Goal: Information Seeking & Learning: Learn about a topic

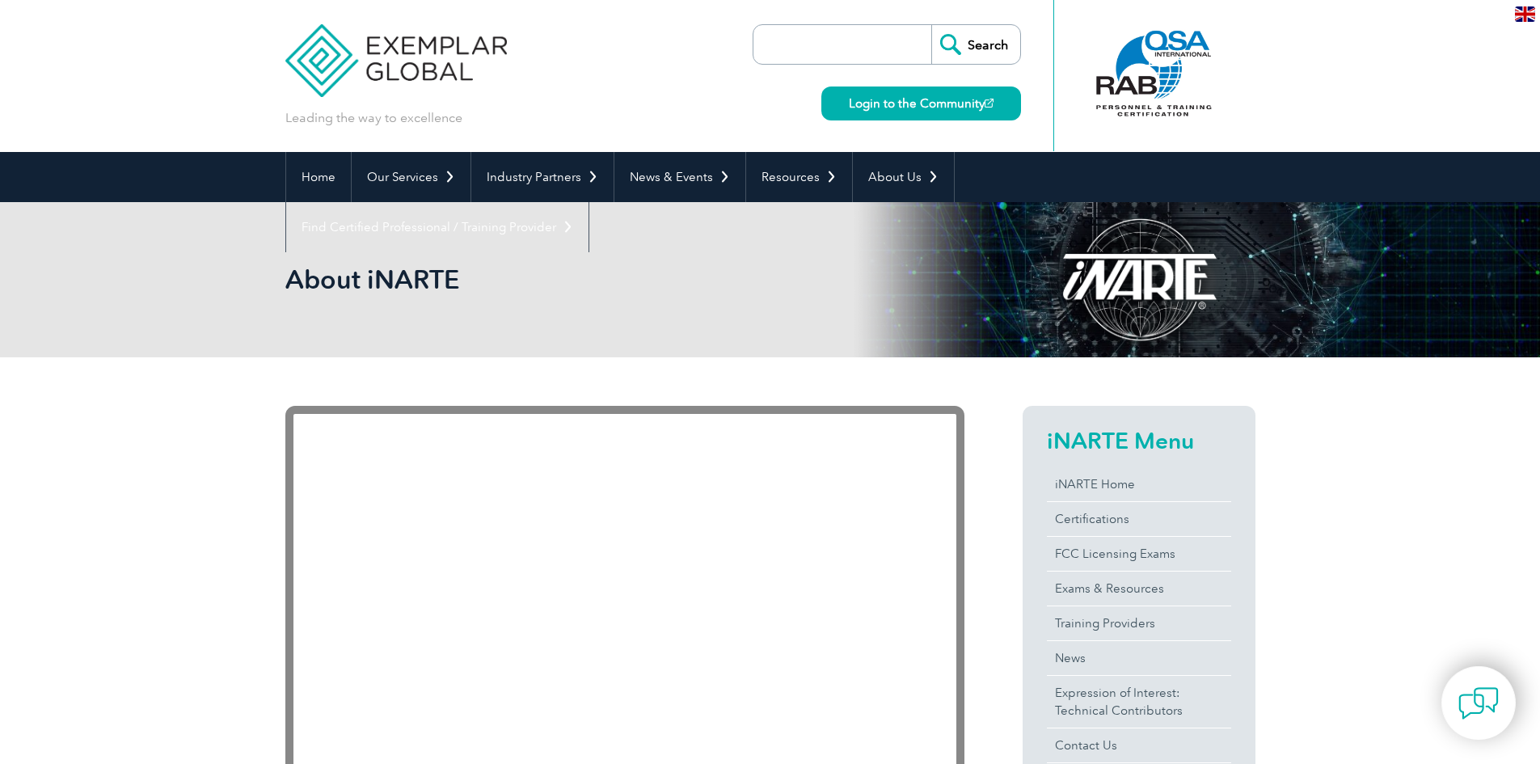
click at [1043, 521] on div "iNARTE Menu iNARTE Home Certifications FCC Licensing Exams Exams & Resources Tr…" at bounding box center [1139, 618] width 233 height 425
click at [1065, 519] on link "Certifications" at bounding box center [1139, 519] width 184 height 34
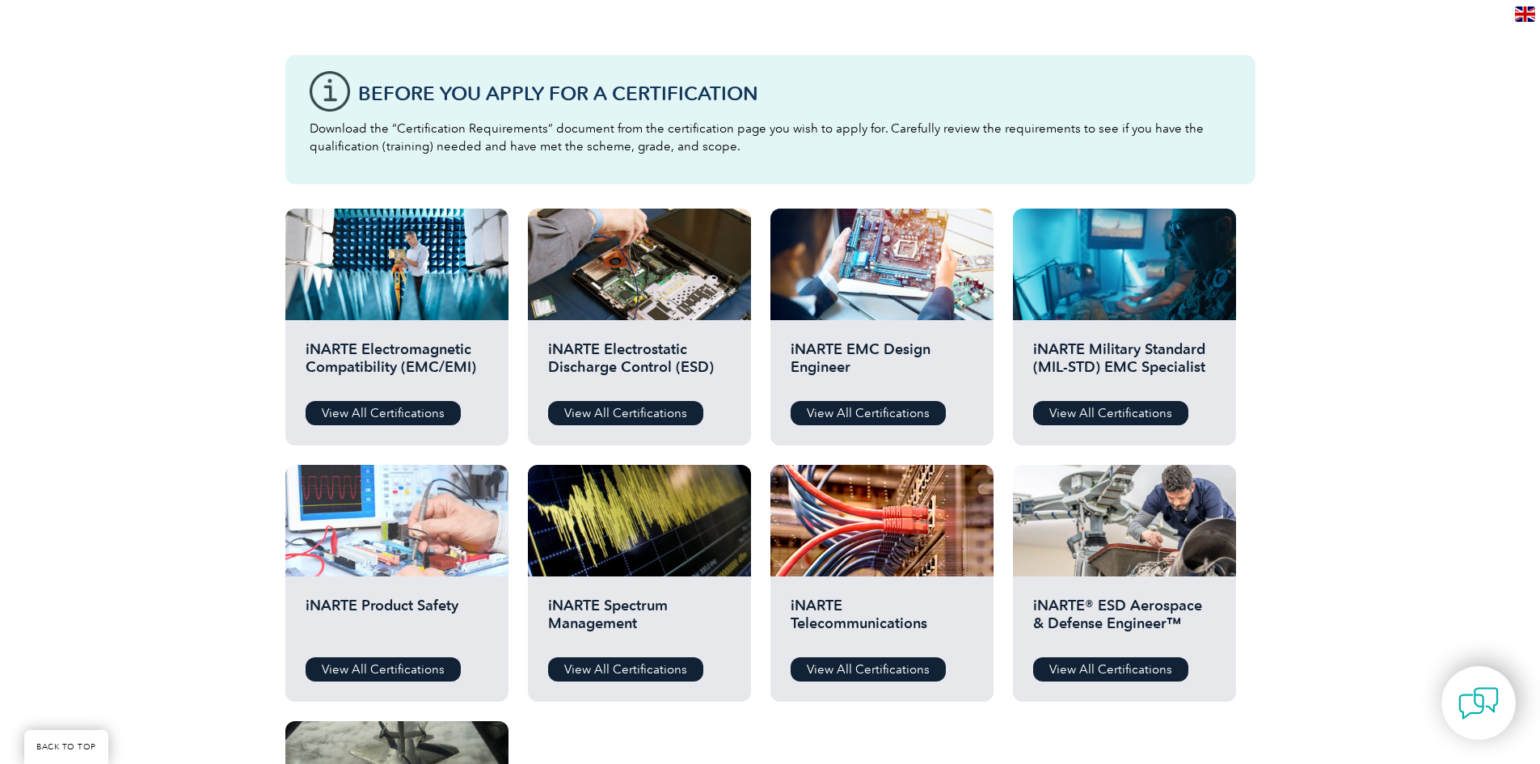
scroll to position [485, 0]
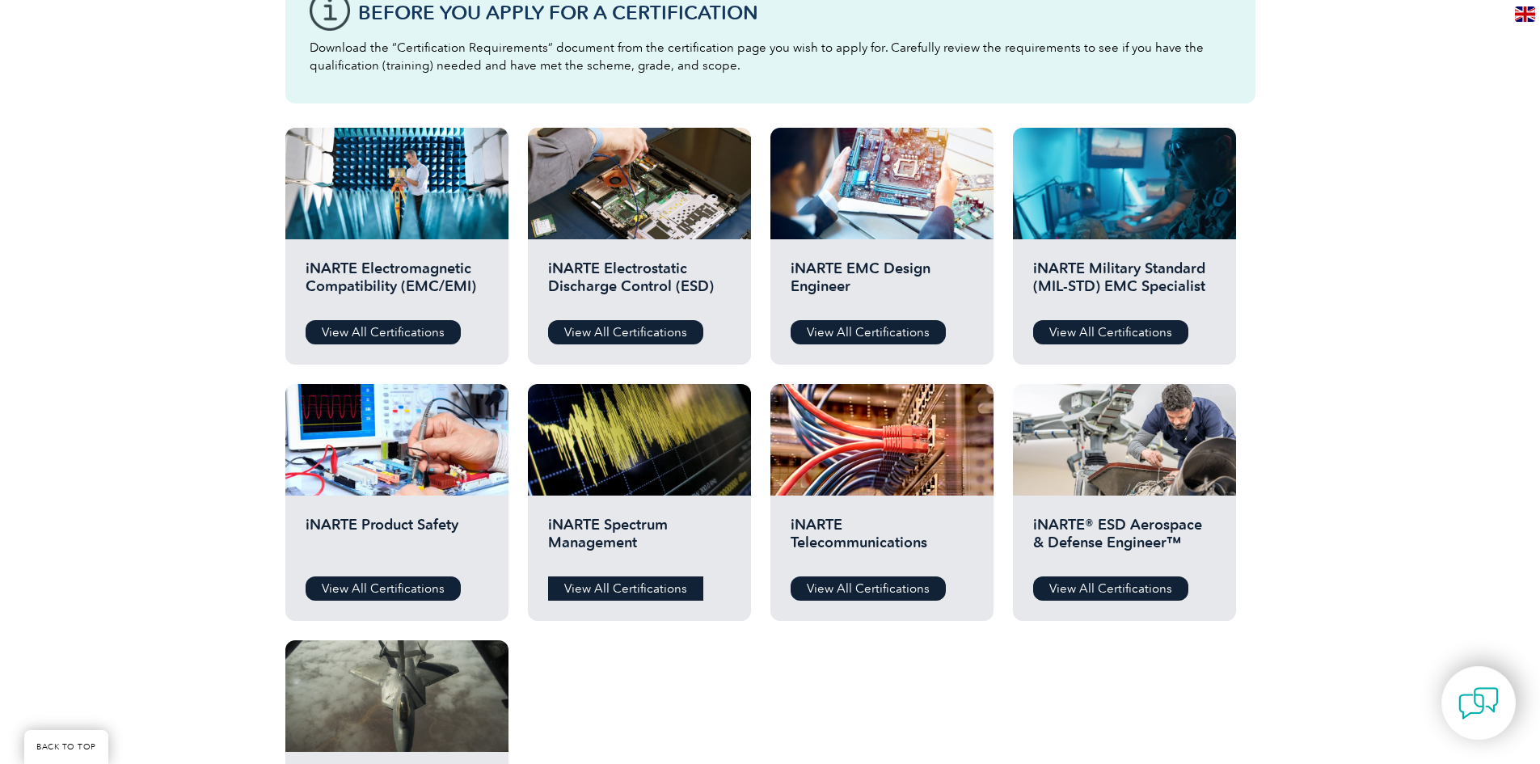
click at [607, 585] on link "View All Certifications" at bounding box center [625, 589] width 155 height 24
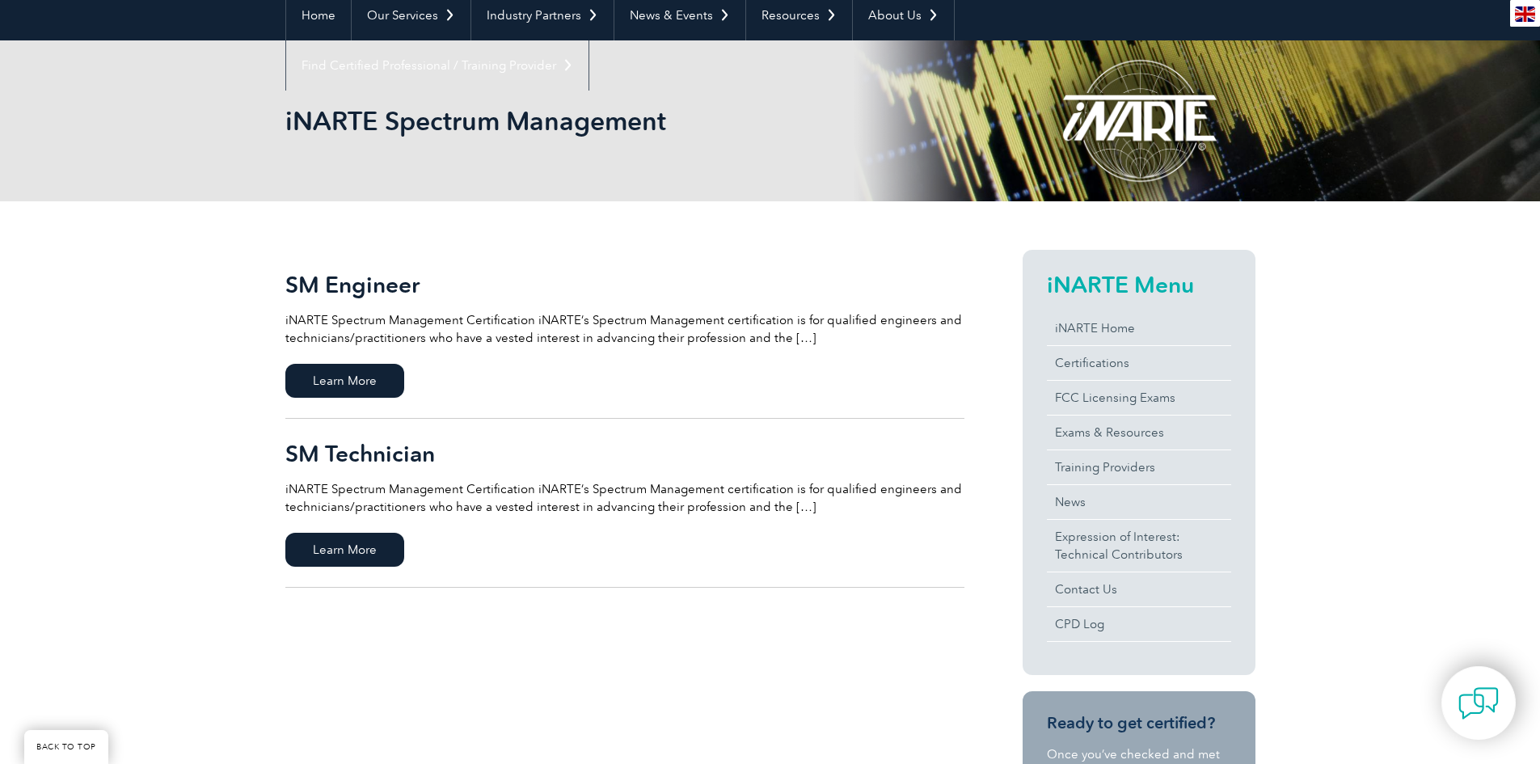
scroll to position [323, 0]
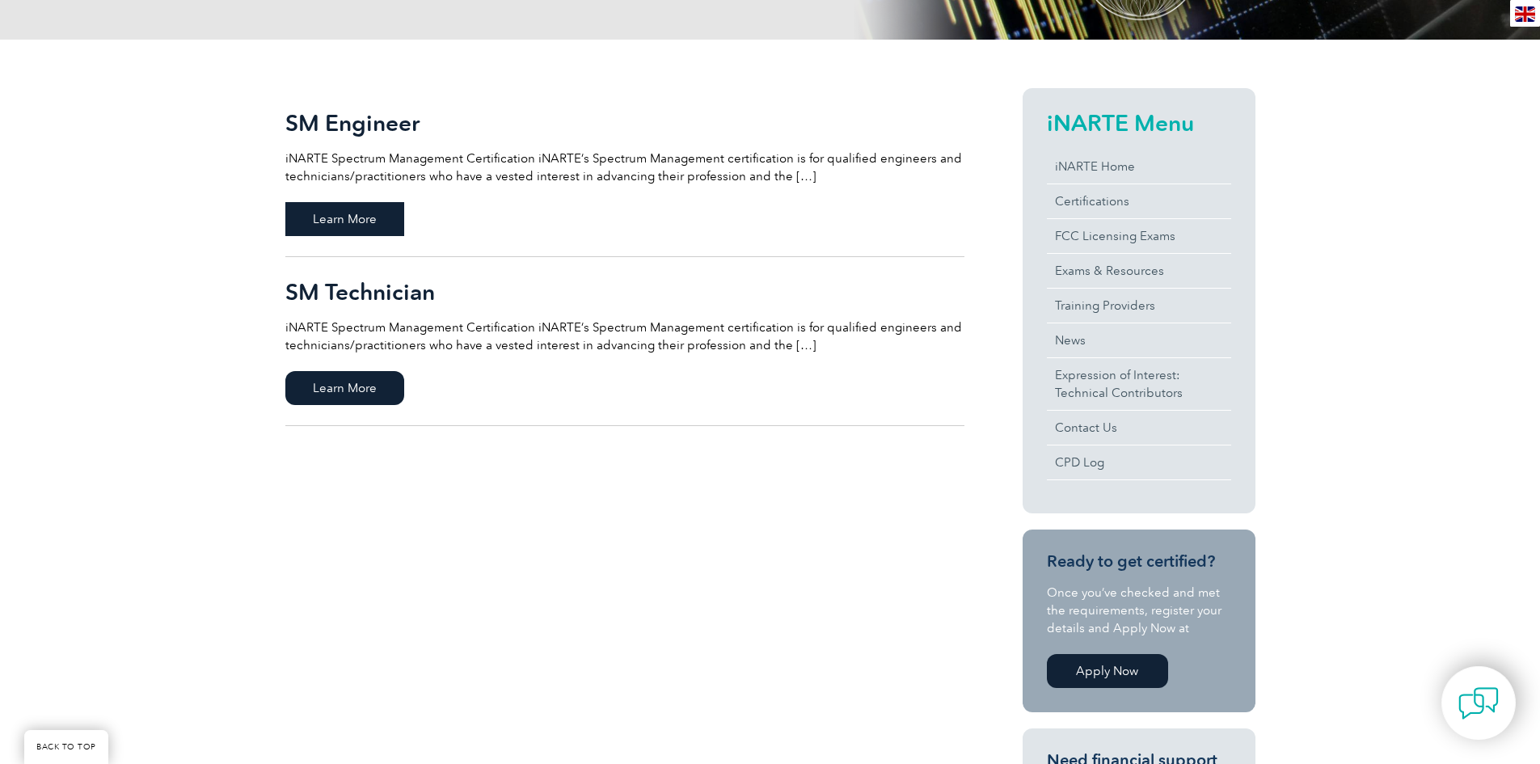
click at [340, 226] on span "Learn More" at bounding box center [344, 219] width 119 height 34
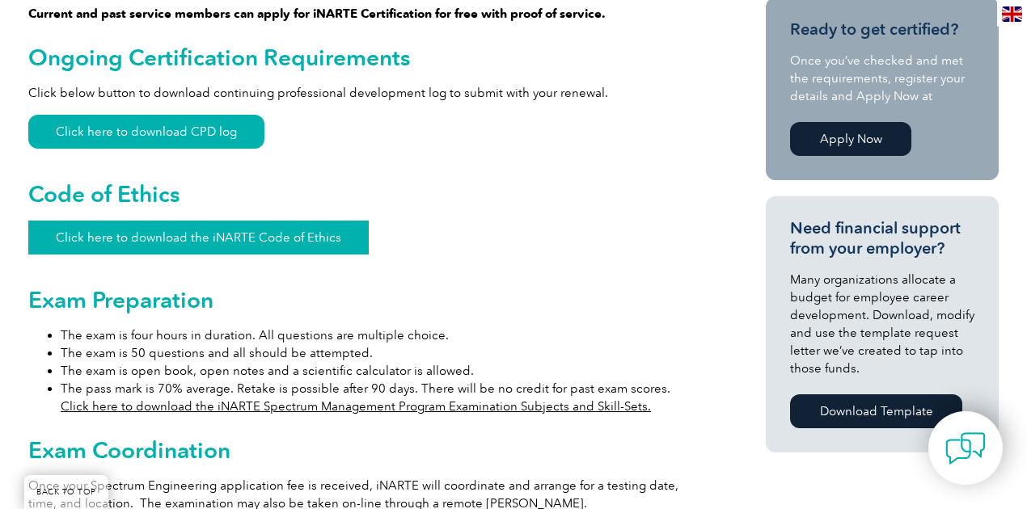
scroll to position [1024, 0]
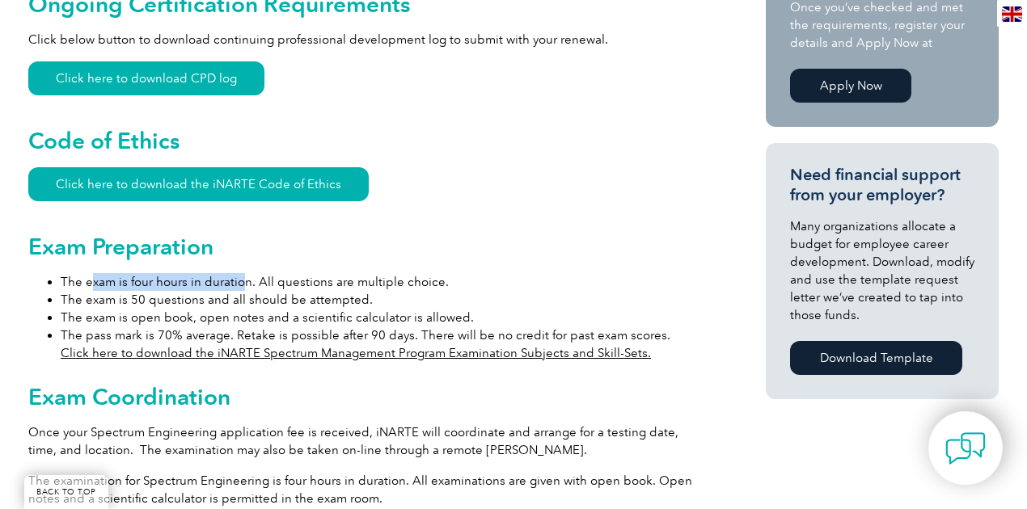
drag, startPoint x: 89, startPoint y: 267, endPoint x: 242, endPoint y: 260, distance: 153.0
click at [242, 273] on li "The exam is four hours in duration. All questions are multiple choice." at bounding box center [384, 282] width 647 height 18
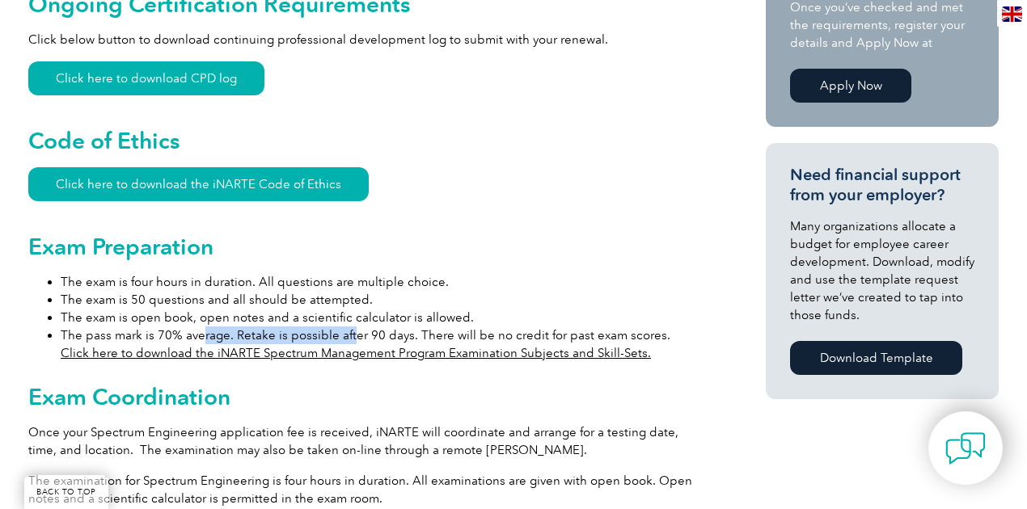
drag, startPoint x: 231, startPoint y: 315, endPoint x: 349, endPoint y: 312, distance: 118.1
click at [349, 327] on li "The pass mark is 70% average. Retake is possible after 90 days. There will be n…" at bounding box center [384, 345] width 647 height 36
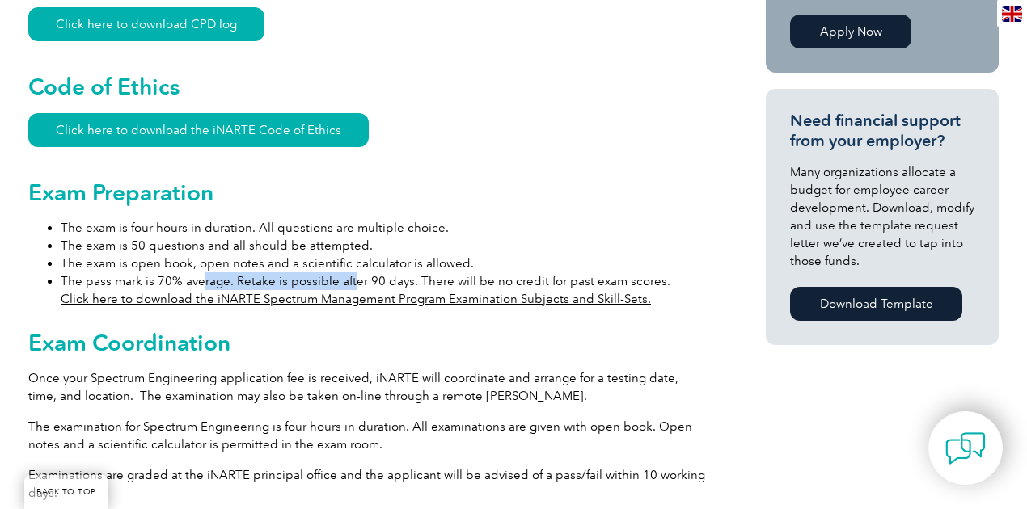
drag, startPoint x: 154, startPoint y: 286, endPoint x: 164, endPoint y: 277, distance: 14.3
click at [164, 292] on link "Click here to download the iNARTE Spectrum Management Program Examination Subje…" at bounding box center [356, 299] width 590 height 15
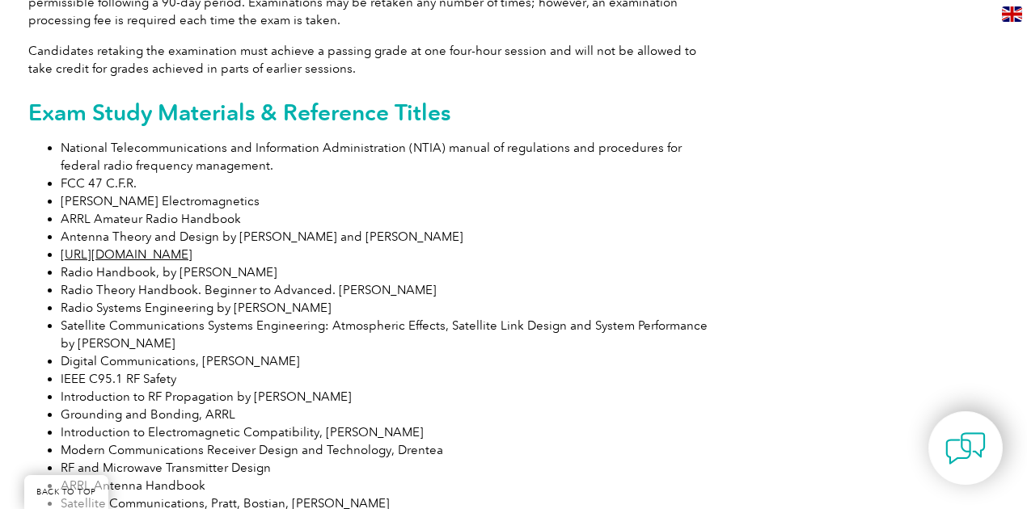
scroll to position [1563, 0]
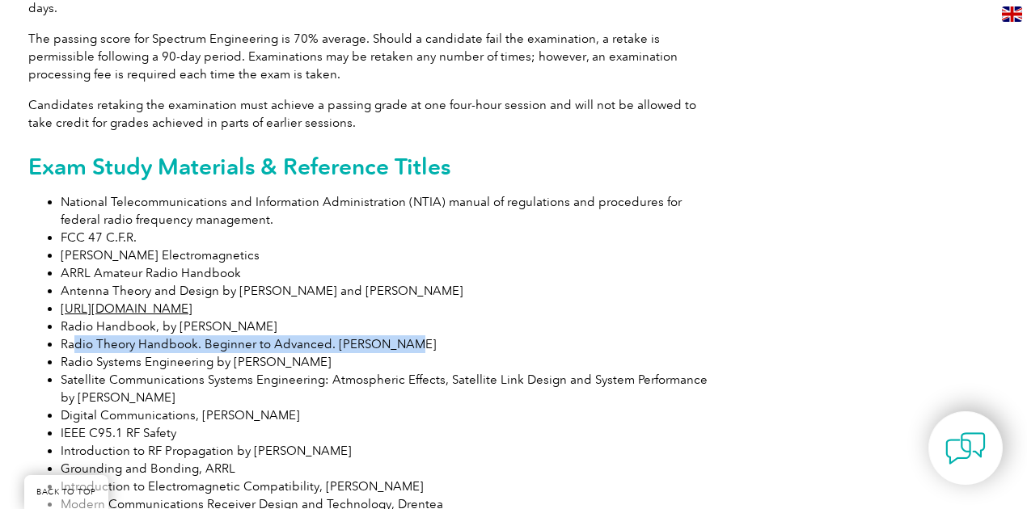
drag, startPoint x: 74, startPoint y: 322, endPoint x: 395, endPoint y: 327, distance: 320.2
click at [395, 336] on li "Radio Theory Handbook. Beginner to Advanced. Ronald Bertrand" at bounding box center [384, 345] width 647 height 18
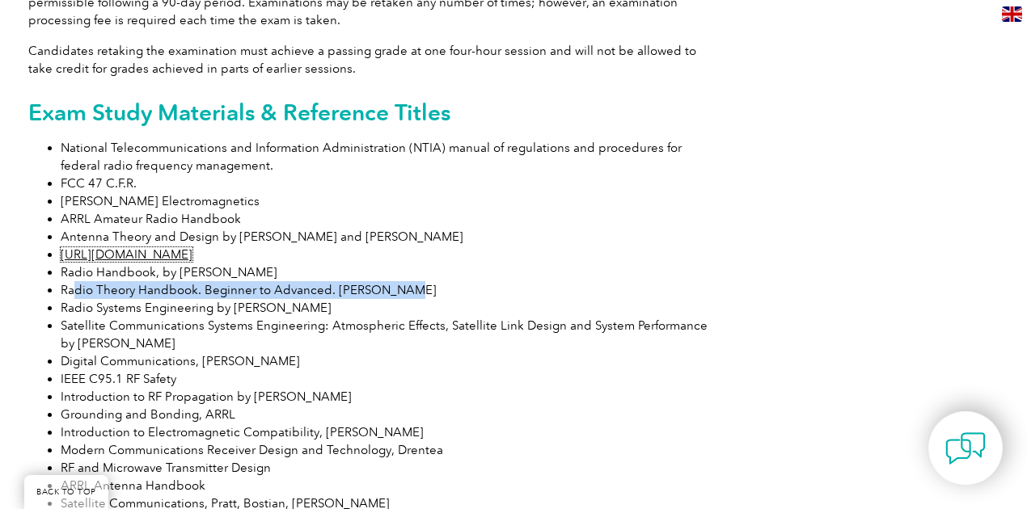
scroll to position [1671, 0]
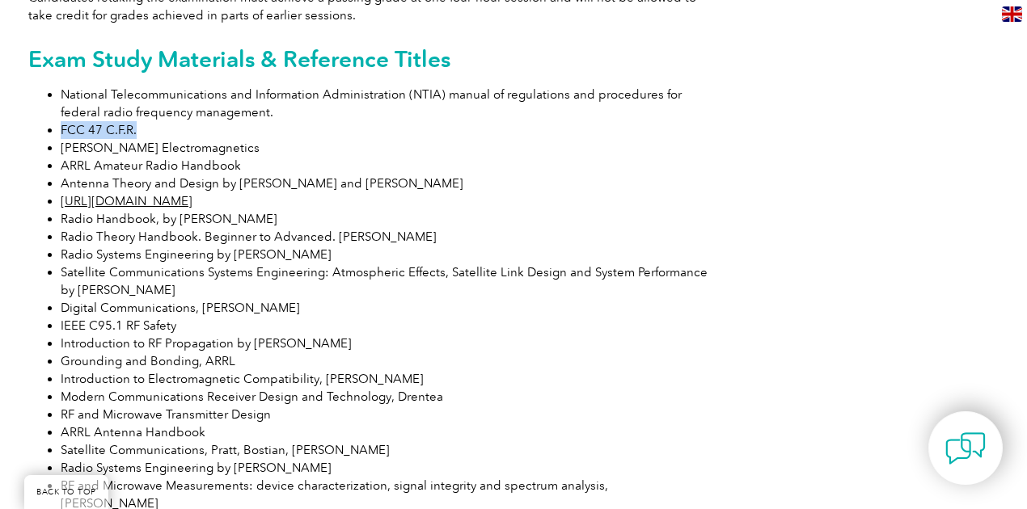
drag, startPoint x: 62, startPoint y: 109, endPoint x: 141, endPoint y: 109, distance: 78.4
click at [141, 121] on li "FCC 47 C.F.R." at bounding box center [384, 130] width 647 height 18
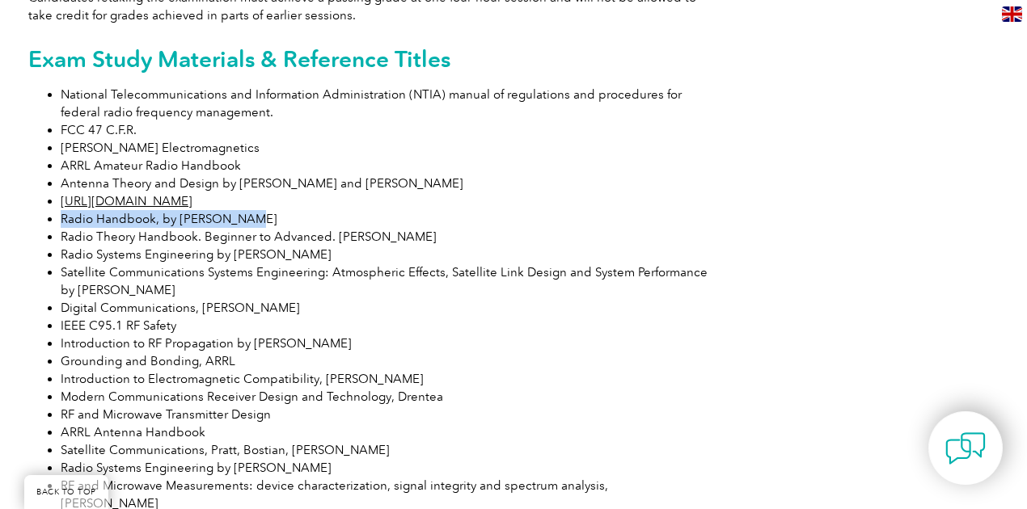
drag, startPoint x: 64, startPoint y: 202, endPoint x: 239, endPoint y: 198, distance: 175.5
click at [239, 210] on li "Radio Handbook, by William Orr" at bounding box center [384, 219] width 647 height 18
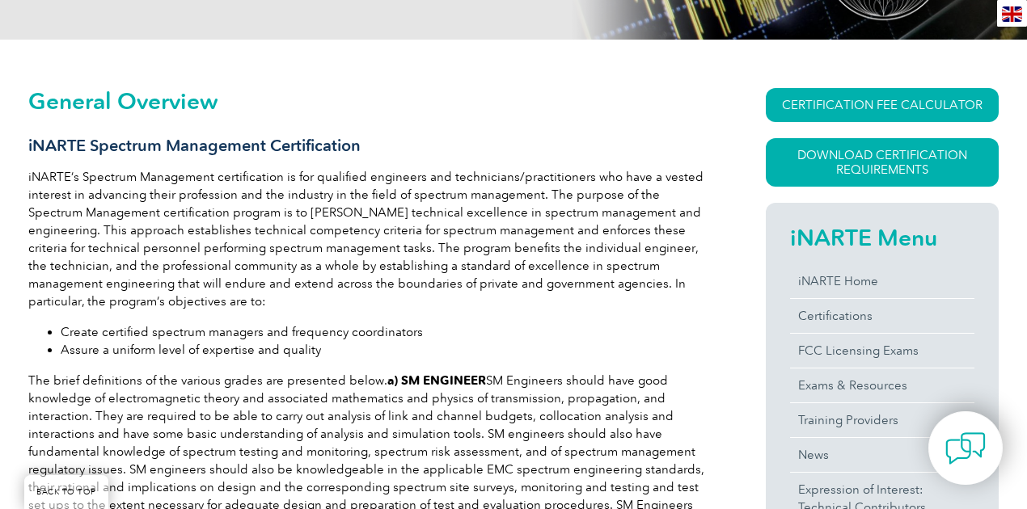
scroll to position [377, 0]
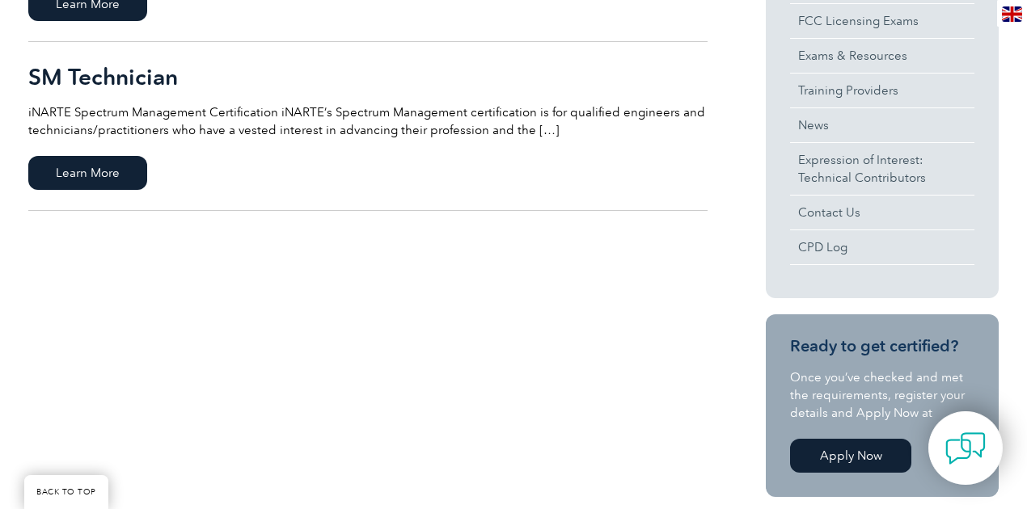
scroll to position [323, 0]
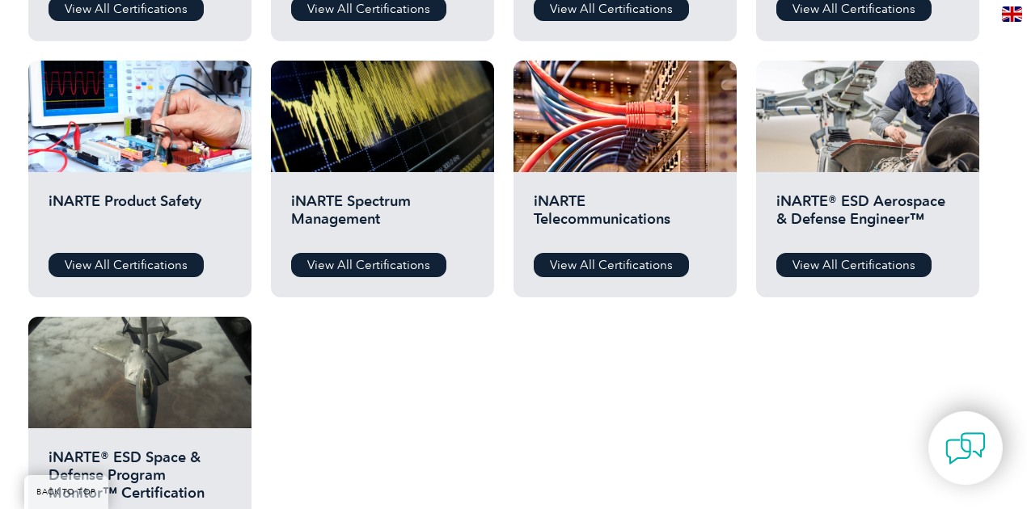
scroll to position [754, 0]
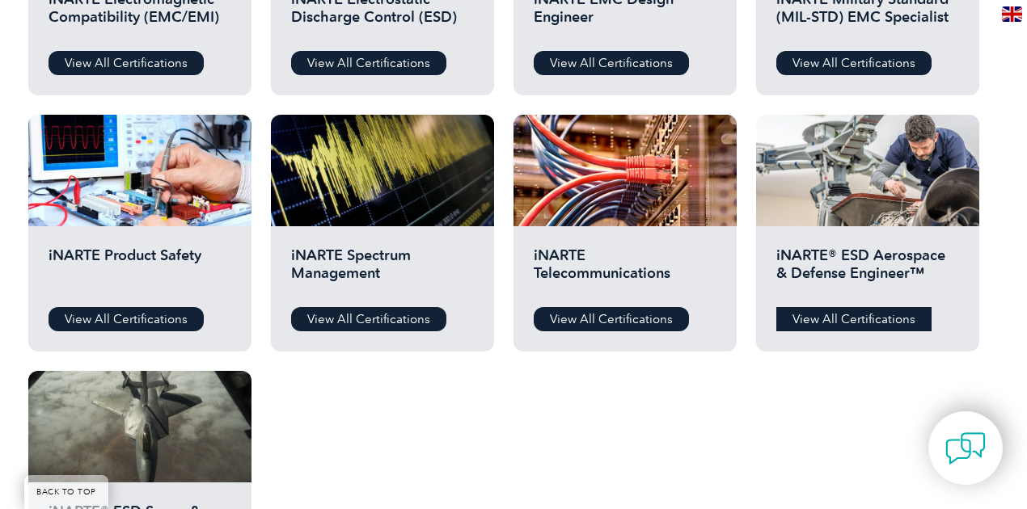
click at [857, 321] on link "View All Certifications" at bounding box center [853, 319] width 155 height 24
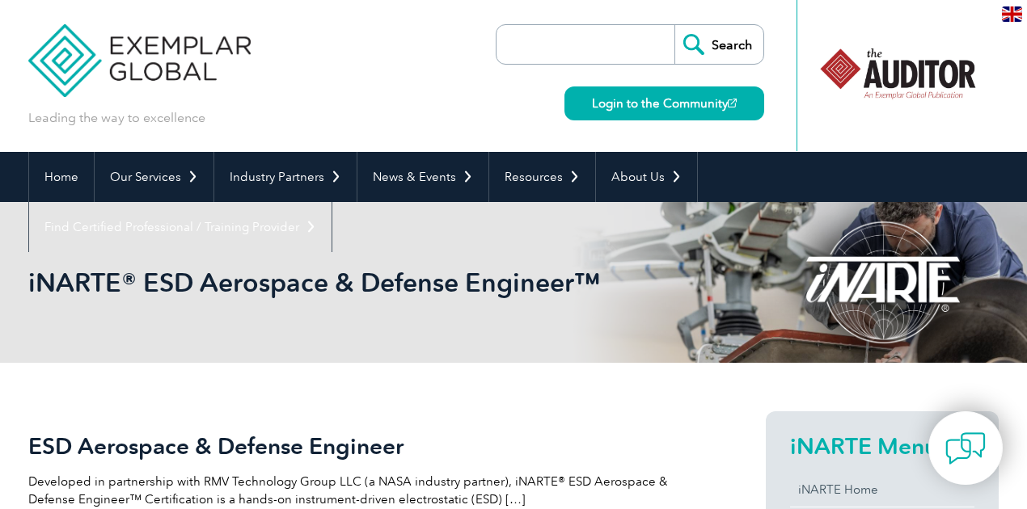
scroll to position [215, 0]
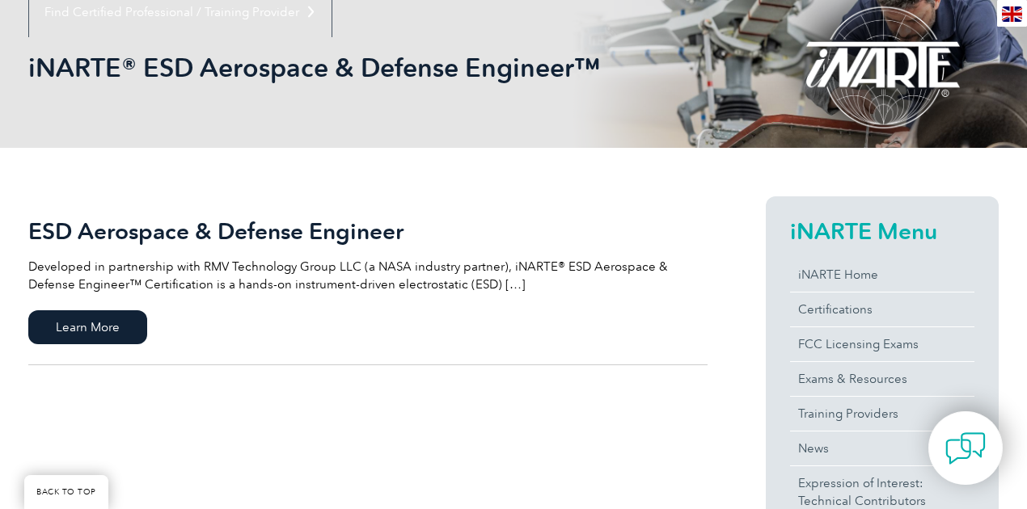
click at [115, 304] on link "ESD Aerospace & Defense Engineer Developed in partnership with RMV Technology G…" at bounding box center [367, 280] width 679 height 169
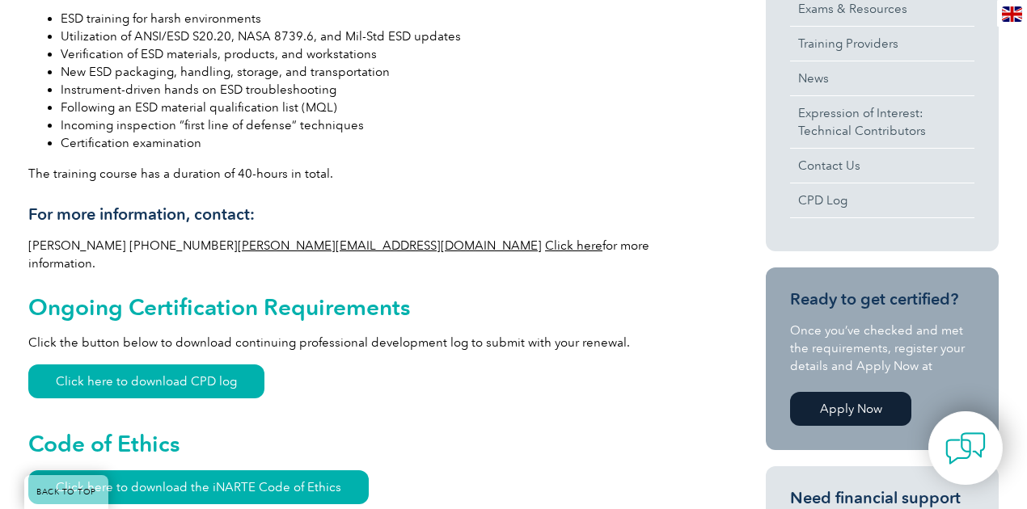
scroll to position [754, 0]
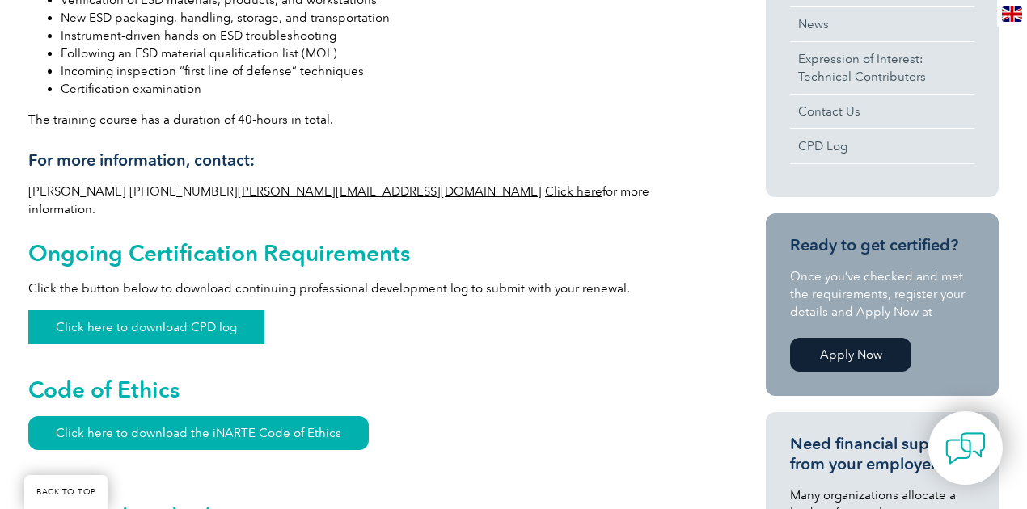
click at [149, 314] on link "Click here to download CPD log" at bounding box center [146, 327] width 236 height 34
click at [218, 427] on link "Click here to download the iNARTE Code of Ethics" at bounding box center [198, 433] width 340 height 34
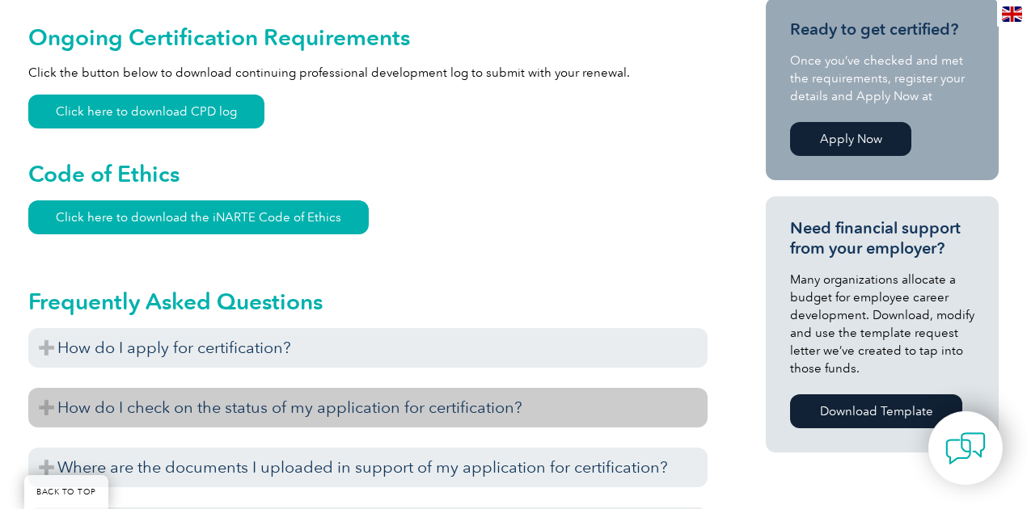
scroll to position [1132, 0]
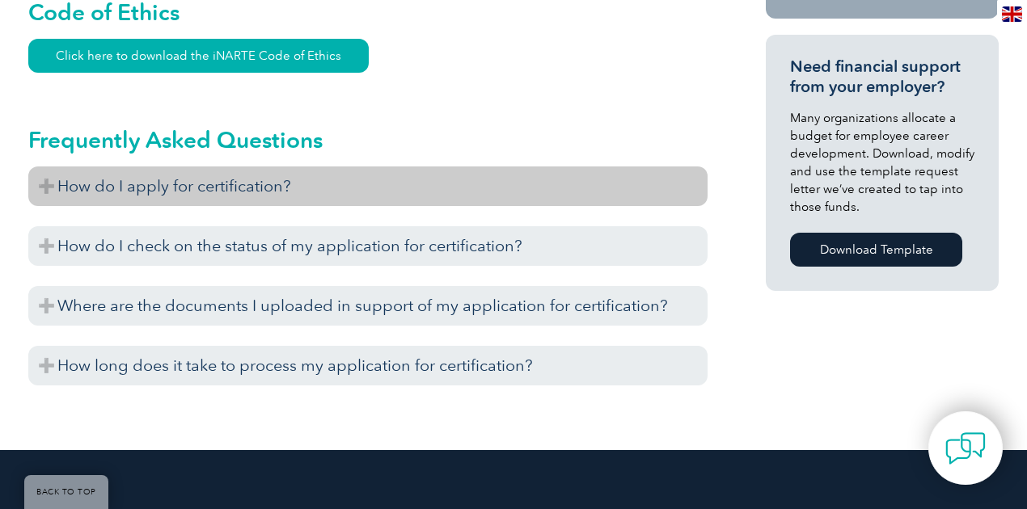
click at [150, 167] on h3 "How do I apply for certification?" at bounding box center [367, 187] width 679 height 40
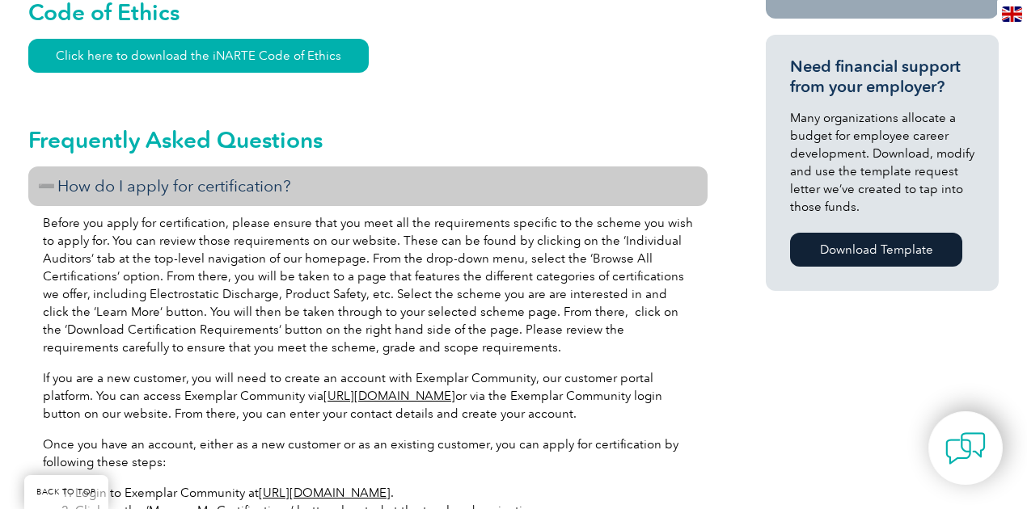
click at [120, 173] on h3 "How do I apply for certification?" at bounding box center [367, 187] width 679 height 40
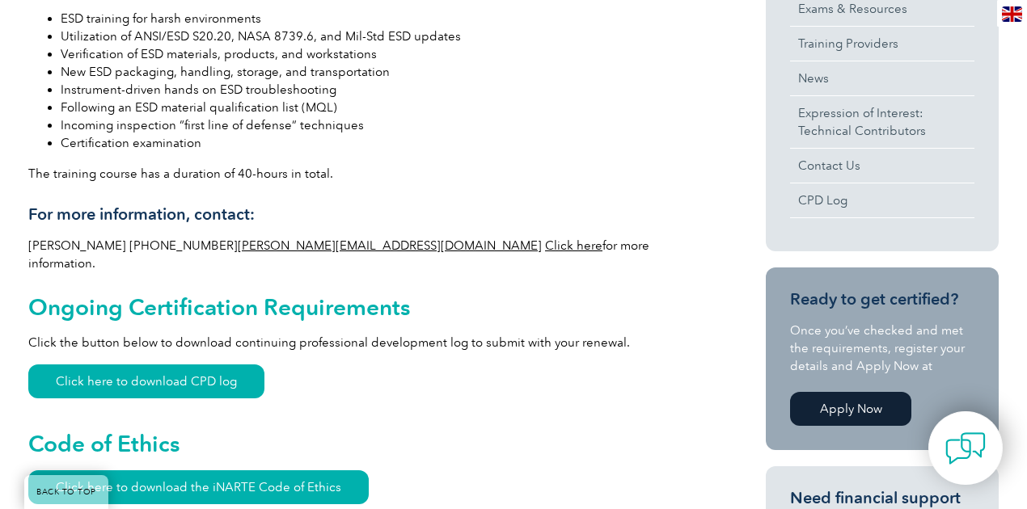
scroll to position [539, 0]
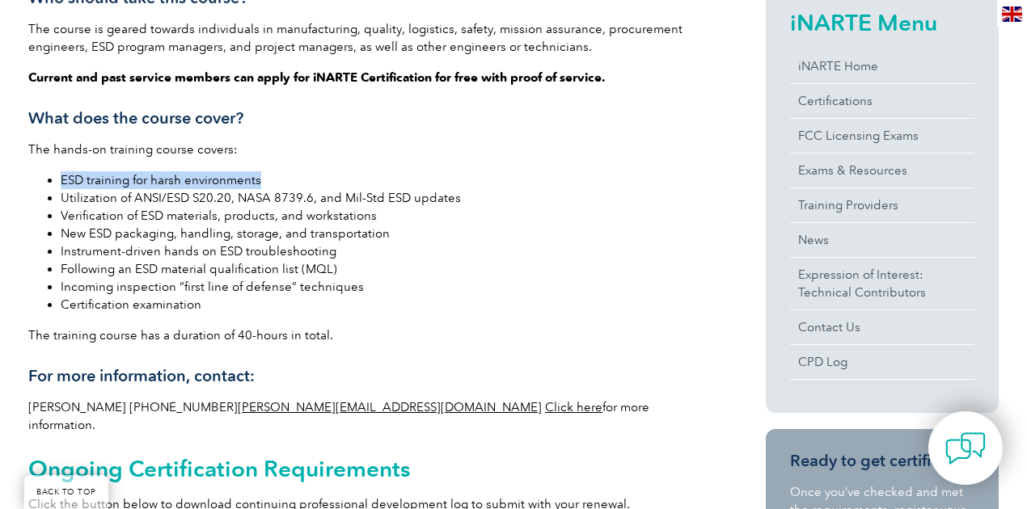
drag, startPoint x: 52, startPoint y: 183, endPoint x: 322, endPoint y: 175, distance: 270.2
click at [322, 175] on li "ESD training for harsh environments" at bounding box center [384, 180] width 647 height 18
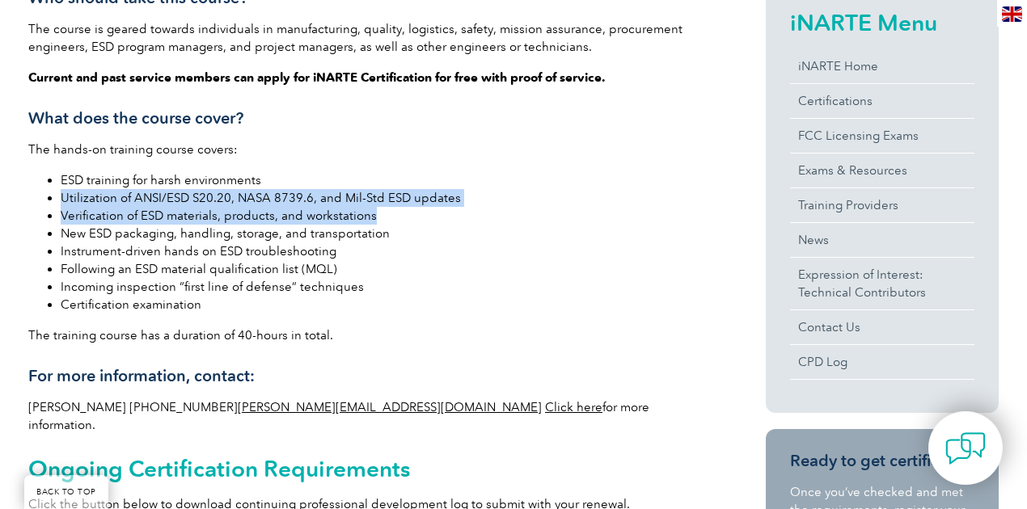
drag, startPoint x: 55, startPoint y: 198, endPoint x: 472, endPoint y: 213, distance: 417.5
click at [472, 213] on ul "ESD training for harsh environments Utilization of ANSI/ESD S20.20, NASA 8739.6…" at bounding box center [367, 242] width 679 height 142
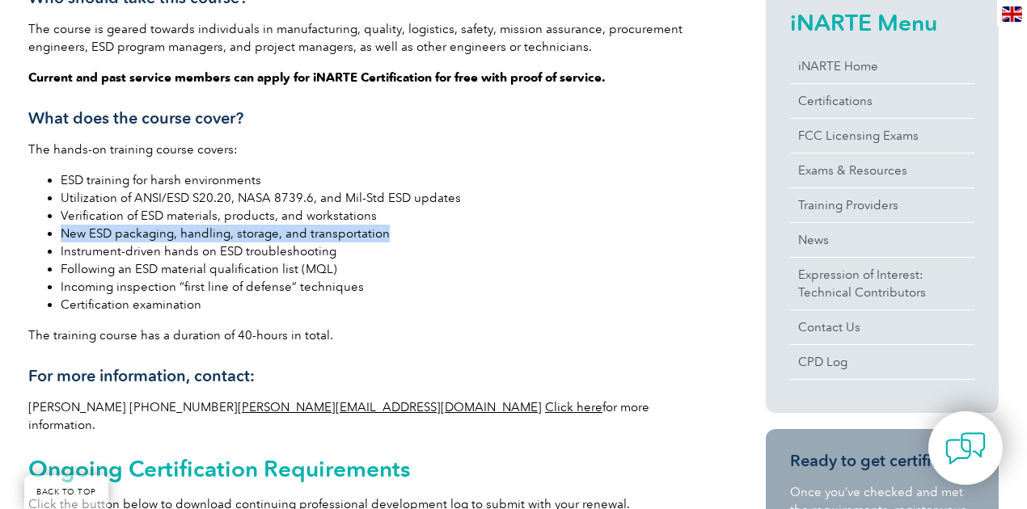
drag, startPoint x: 57, startPoint y: 231, endPoint x: 419, endPoint y: 223, distance: 362.3
click at [419, 223] on ul "ESD training for harsh environments Utilization of ANSI/ESD S20.20, NASA 8739.6…" at bounding box center [367, 242] width 679 height 142
click at [545, 407] on link "Click here" at bounding box center [573, 407] width 57 height 15
click at [495, 262] on li "Following an ESD material qualification list (MQL)" at bounding box center [384, 269] width 647 height 18
